Goal: Contribute content

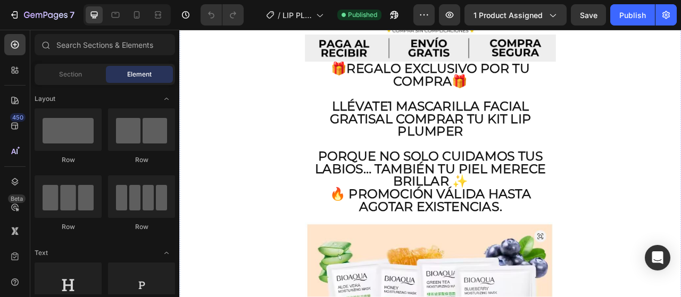
scroll to position [2553, 0]
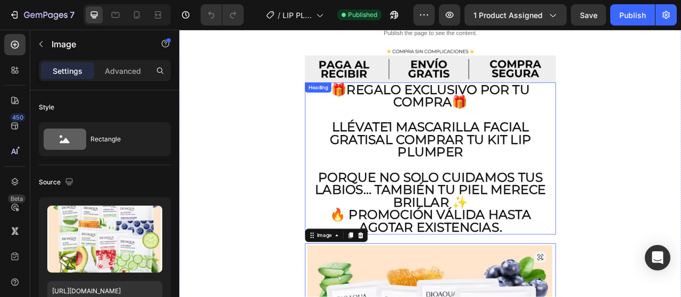
scroll to position [2393, 0]
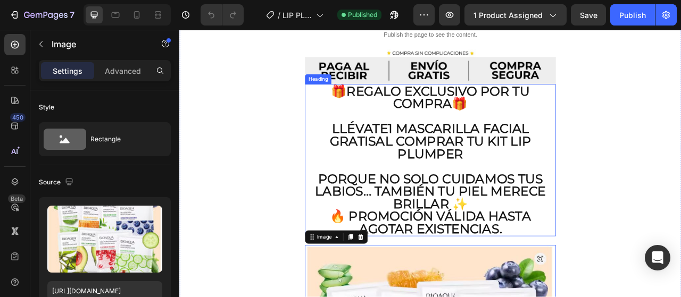
click at [453, 170] on h2 "🎁 Regalo Exclusivo por tu Compra 🎁 Llévate 1 mascarilla facial GRATIS al compra…" at bounding box center [498, 196] width 319 height 194
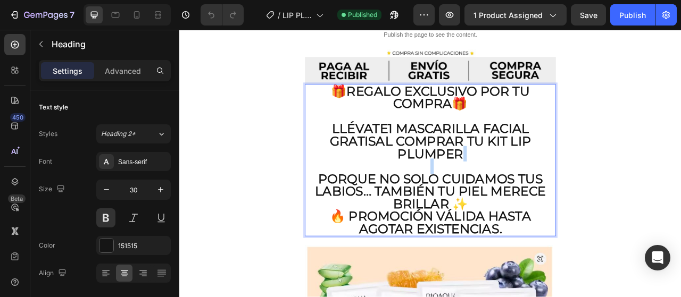
click at [453, 170] on p "🎁 Regalo Exclusivo por tu Compra 🎁 Llévate 1 mascarilla facial GRATIS al compra…" at bounding box center [498, 196] width 317 height 191
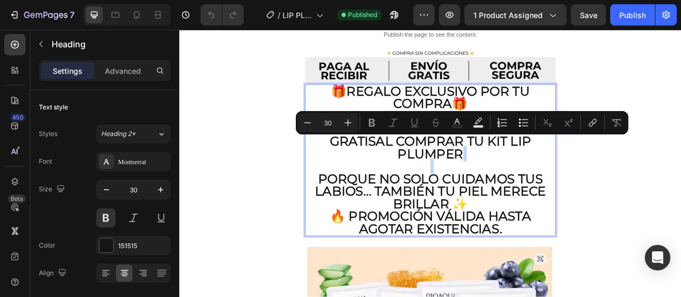
click at [453, 170] on p "🎁 Regalo Exclusivo por tu Compra 🎁 Llévate 1 mascarilla facial GRATIS al compra…" at bounding box center [498, 196] width 317 height 191
click at [540, 213] on p "🎁 Regalo Exclusivo por tu Compra 🎁 Llévate 1 mascarilla facial GRATIS al compra…" at bounding box center [498, 196] width 317 height 191
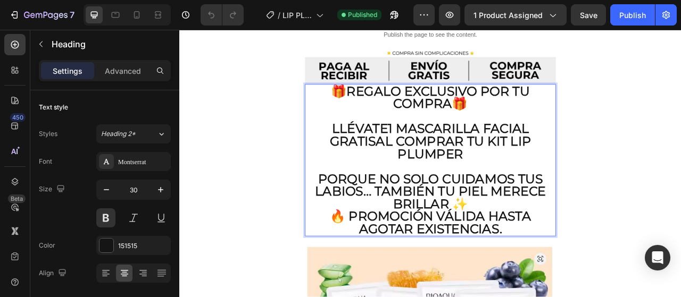
click at [602, 242] on p "🎁 Regalo Exclusivo por tu Compra 🎁 Llévate 1 mascarilla facial GRATIS al compra…" at bounding box center [498, 196] width 317 height 191
click at [599, 244] on p "🎁 Regalo Exclusivo por tu Compra 🎁 Llévate 1 mascarilla facial GRATIS al compra…" at bounding box center [498, 196] width 317 height 191
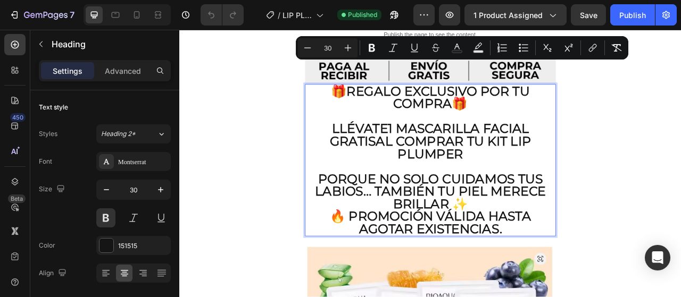
drag, startPoint x: 589, startPoint y: 260, endPoint x: 357, endPoint y: 80, distance: 293.7
click at [357, 101] on p "🎁 Regalo Exclusivo por tu Compra 🎁 Llévate 1 mascarilla facial GRATIS al compra…" at bounding box center [498, 196] width 317 height 191
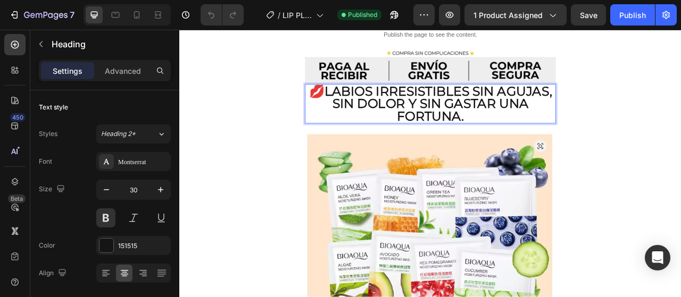
scroll to position [1, 0]
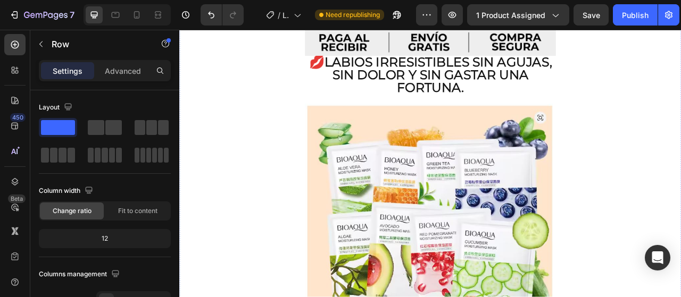
scroll to position [2446, 0]
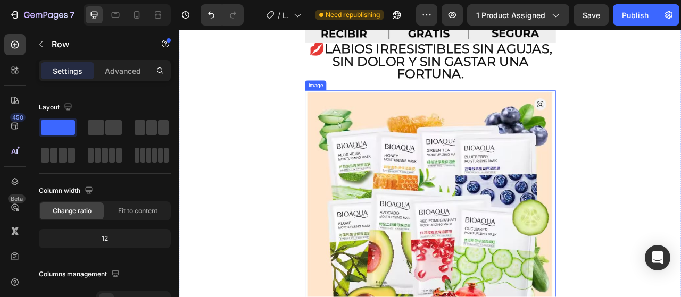
click at [537, 281] on img at bounding box center [498, 265] width 319 height 316
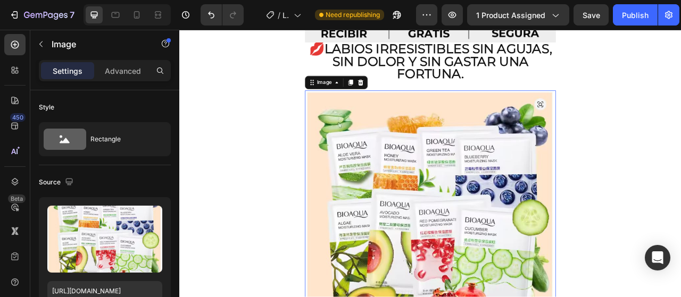
click at [530, 272] on img at bounding box center [498, 265] width 319 height 316
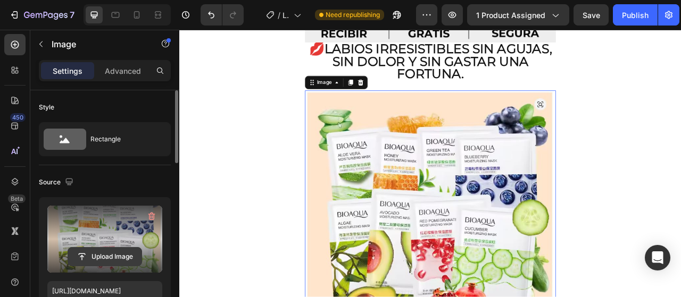
click at [110, 248] on input "file" at bounding box center [104, 257] width 73 height 18
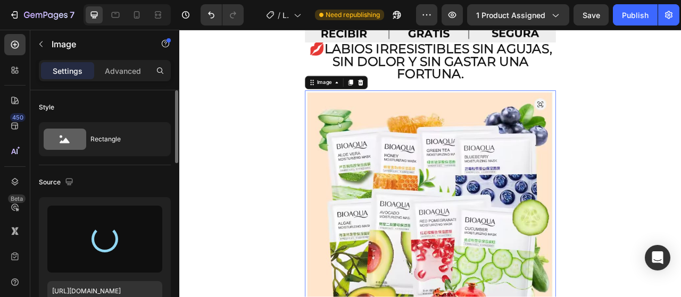
type input "[URL][DOMAIN_NAME]"
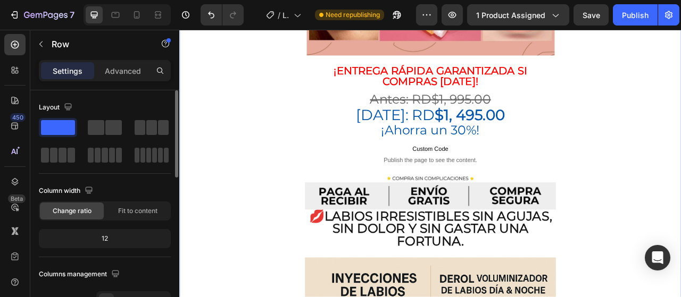
scroll to position [2234, 0]
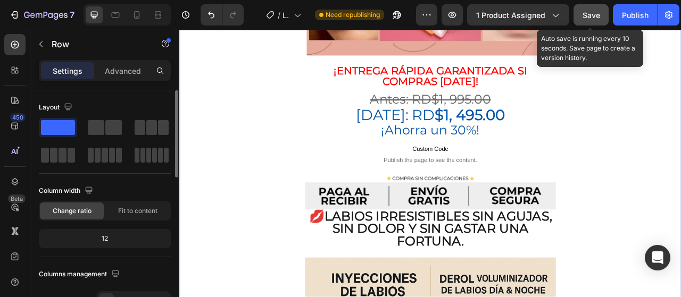
click at [583, 18] on span "Save" at bounding box center [591, 15] width 18 height 9
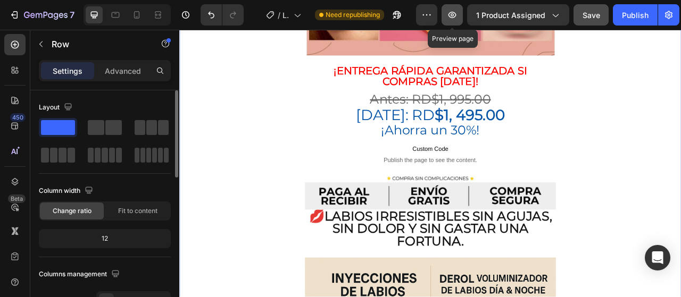
click at [452, 23] on button "button" at bounding box center [451, 14] width 21 height 21
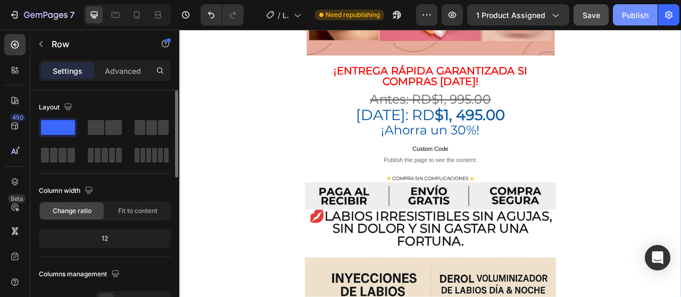
click at [633, 19] on div "Publish" at bounding box center [635, 15] width 27 height 11
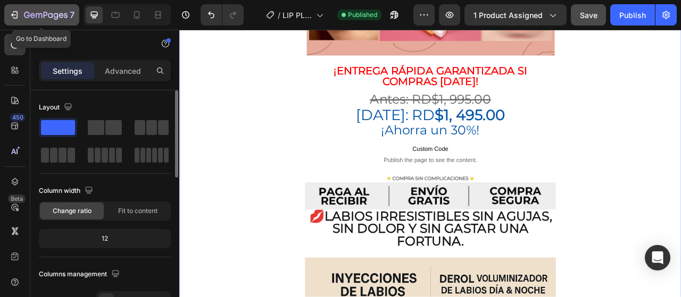
click at [35, 23] on button "7" at bounding box center [41, 14] width 75 height 21
